Goal: Task Accomplishment & Management: Manage account settings

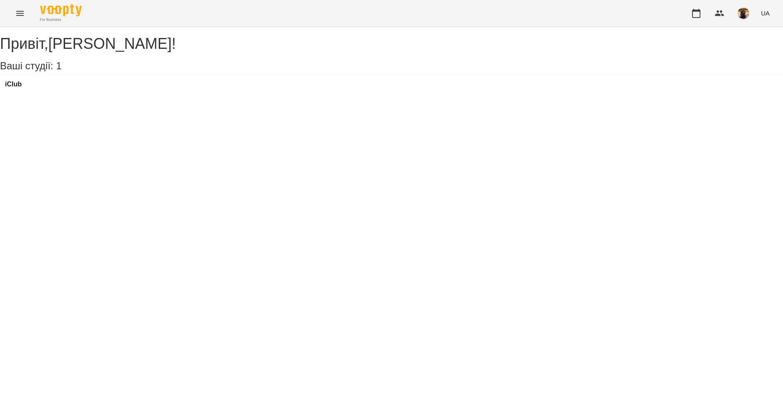
click at [19, 13] on icon "Menu" at bounding box center [20, 13] width 10 height 10
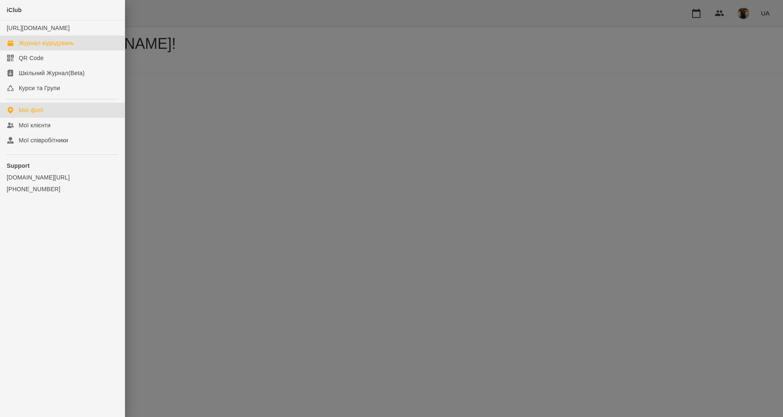
click at [38, 47] on div "Журнал відвідувань" at bounding box center [46, 43] width 55 height 8
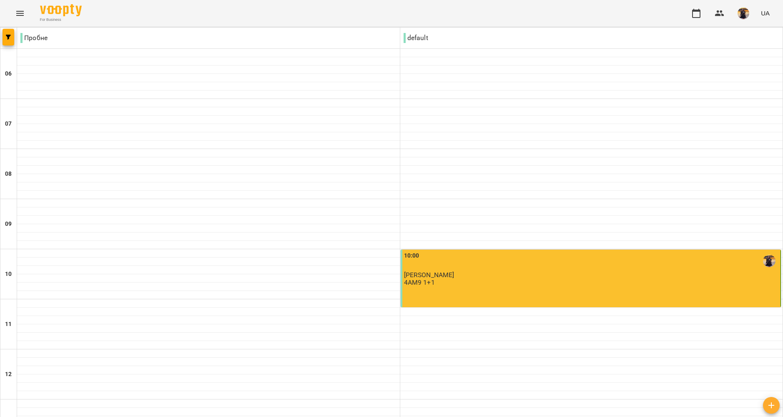
scroll to position [192, 0]
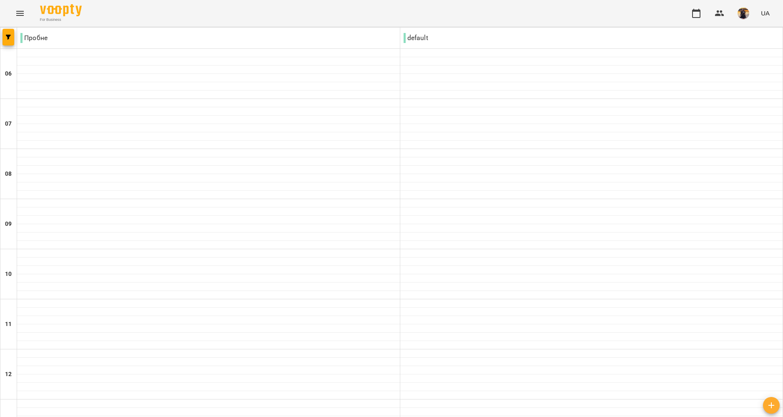
type input "**********"
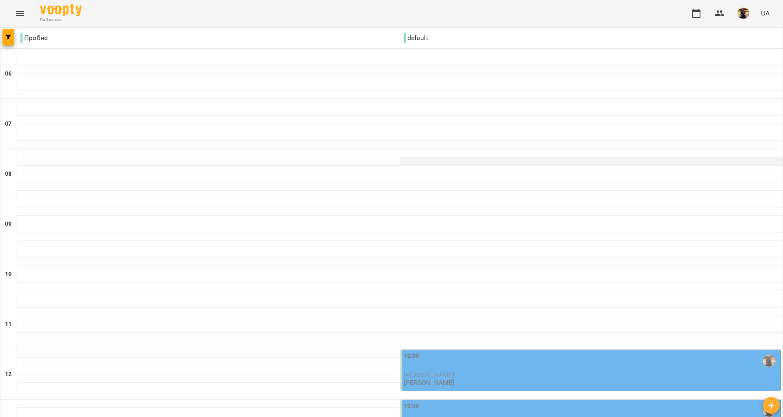
scroll to position [4, 0]
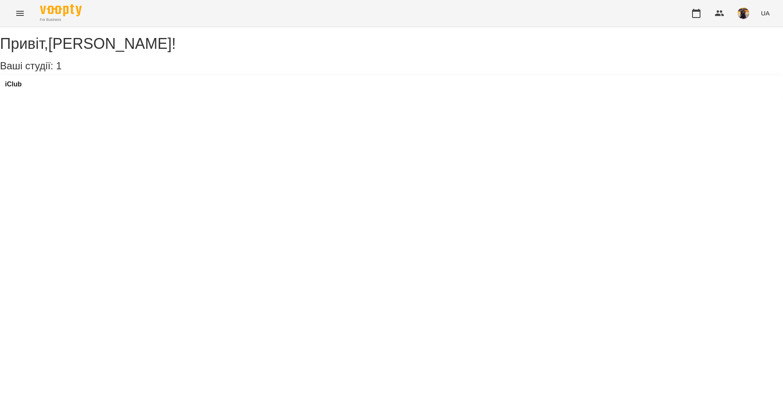
click at [21, 12] on icon "Menu" at bounding box center [20, 13] width 10 height 10
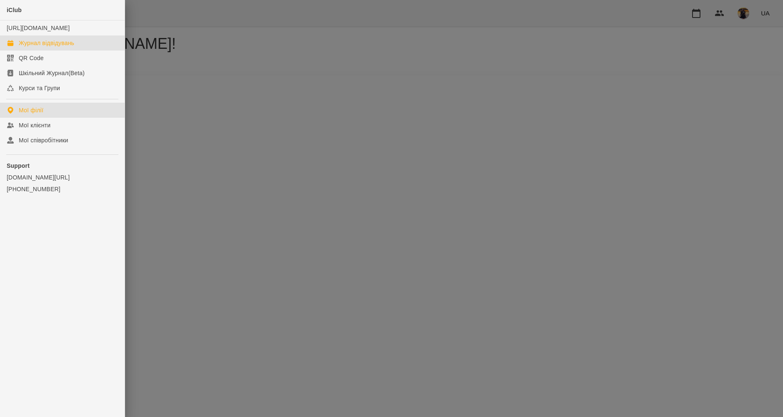
click at [41, 47] on div "Журнал відвідувань" at bounding box center [46, 43] width 55 height 8
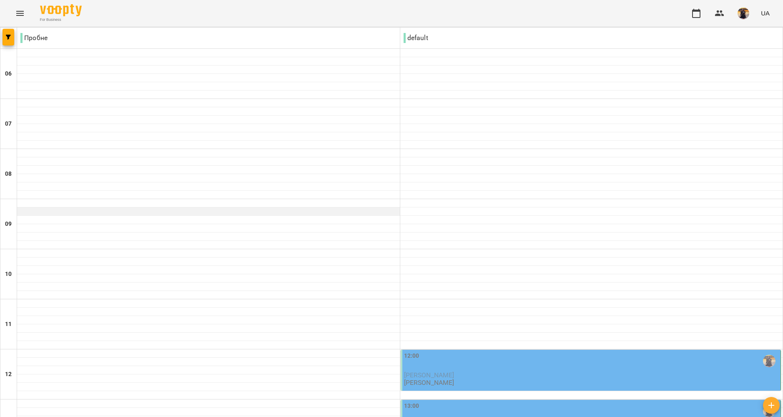
scroll to position [209, 0]
click at [456, 351] on div "12:00" at bounding box center [591, 360] width 375 height 19
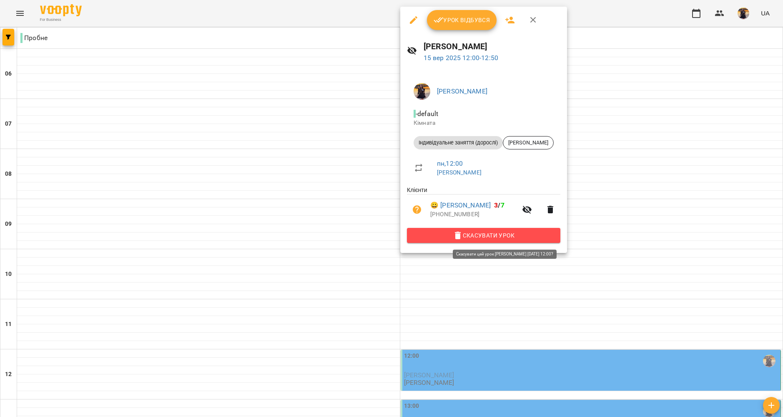
click at [466, 239] on span "Скасувати Урок" at bounding box center [484, 235] width 140 height 10
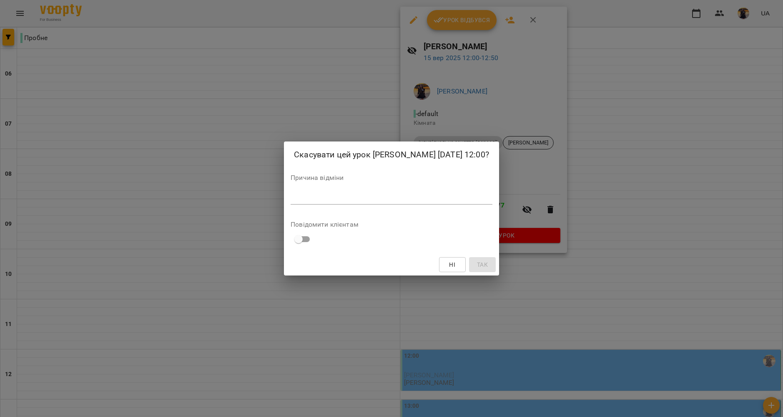
click at [407, 199] on textarea at bounding box center [392, 198] width 202 height 8
type textarea "**********"
click at [477, 263] on span "Так" at bounding box center [482, 264] width 11 height 10
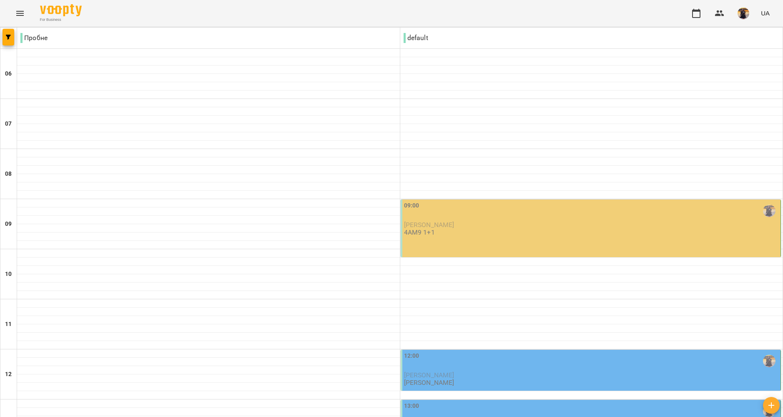
scroll to position [149, 0]
click at [450, 371] on span "[PERSON_NAME]" at bounding box center [429, 375] width 50 height 8
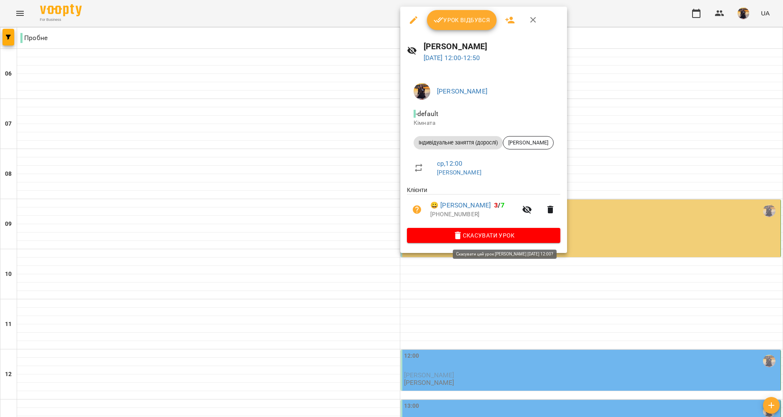
click at [465, 237] on span "Скасувати Урок" at bounding box center [484, 235] width 140 height 10
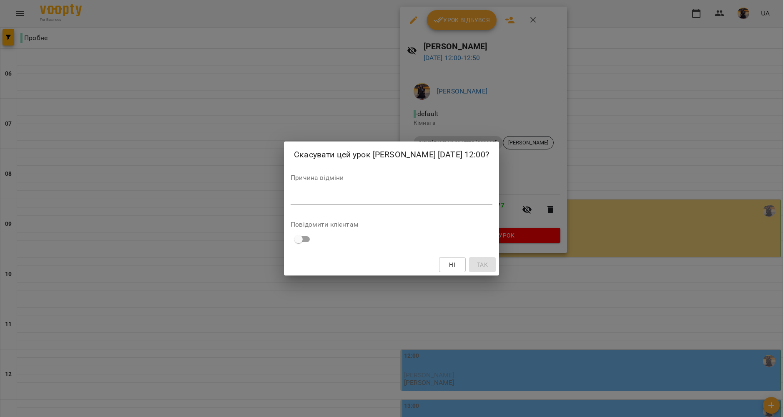
click at [367, 203] on div "*" at bounding box center [392, 197] width 202 height 13
type textarea "**********"
click at [479, 267] on span "Так" at bounding box center [482, 264] width 11 height 10
